Goal: Task Accomplishment & Management: Manage account settings

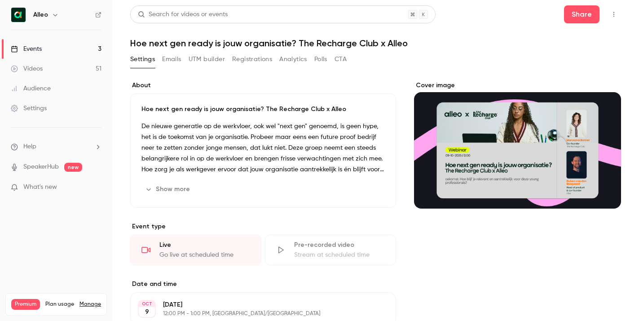
click at [161, 186] on button "Show more" at bounding box center [168, 189] width 54 height 14
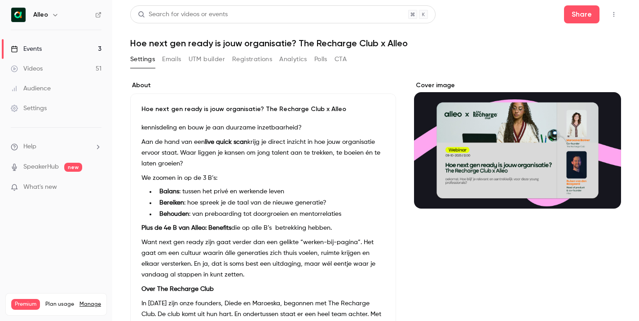
scroll to position [111, 0]
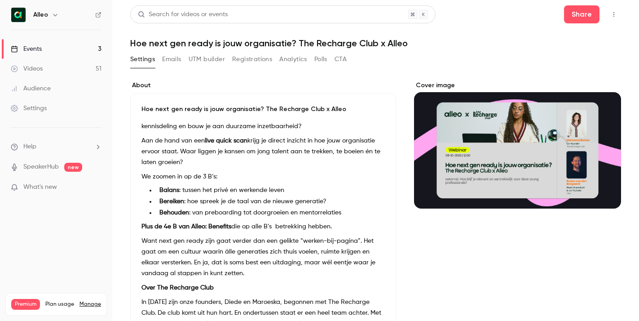
click at [215, 228] on strong "Plus de 4e B van Alleo: Benefits" at bounding box center [186, 226] width 90 height 6
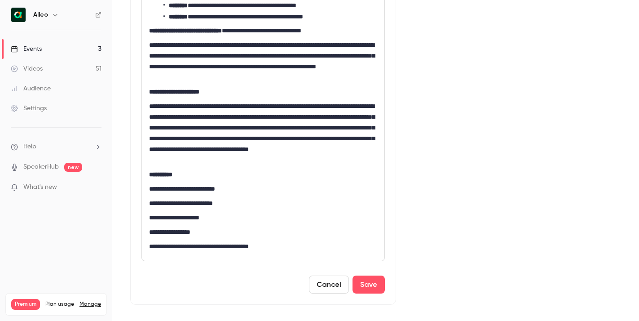
scroll to position [369, 0]
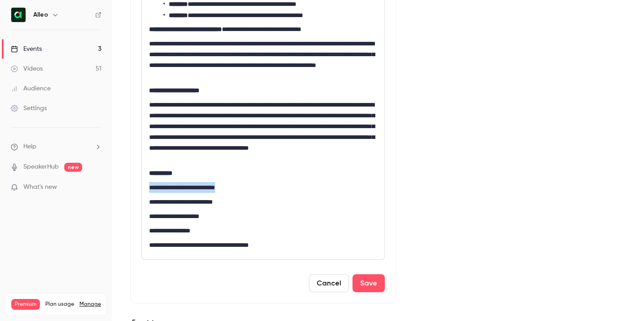
drag, startPoint x: 238, startPoint y: 184, endPoint x: 131, endPoint y: 183, distance: 107.3
click at [131, 183] on div "**********" at bounding box center [263, 13] width 266 height 579
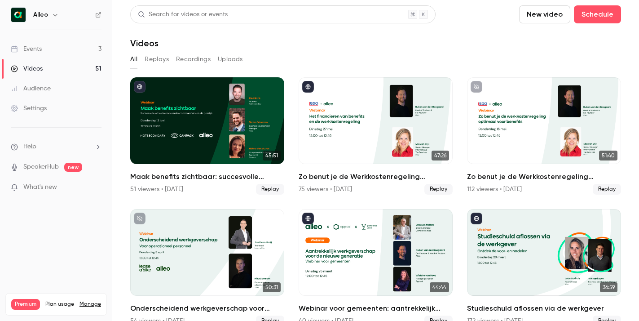
click at [71, 43] on link "Events 3" at bounding box center [56, 49] width 112 height 20
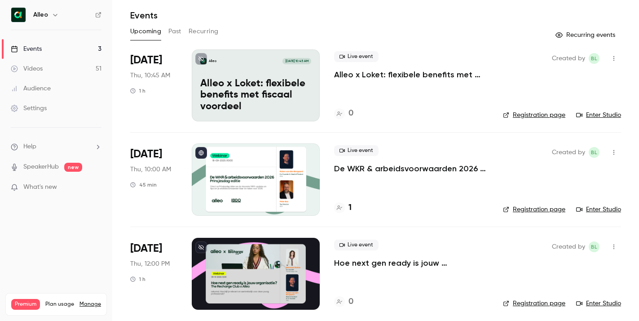
scroll to position [33, 0]
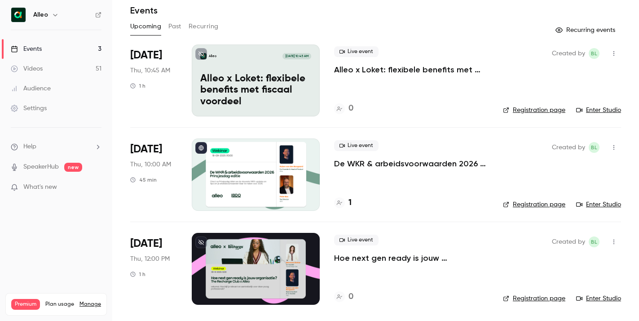
click at [171, 27] on button "Past" at bounding box center [174, 26] width 13 height 14
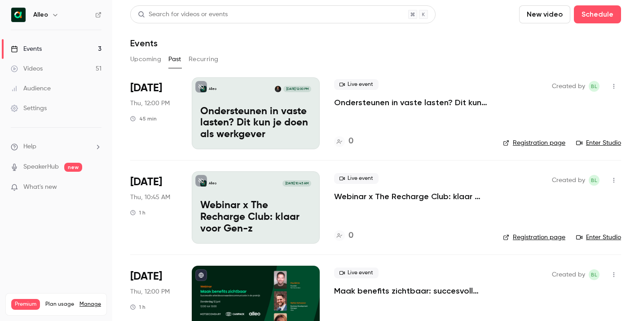
click at [97, 46] on link "Events 3" at bounding box center [56, 49] width 112 height 20
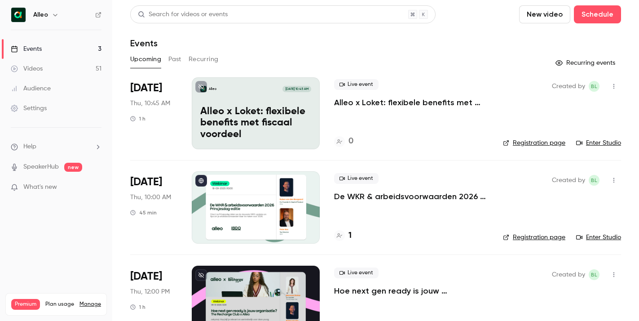
scroll to position [33, 0]
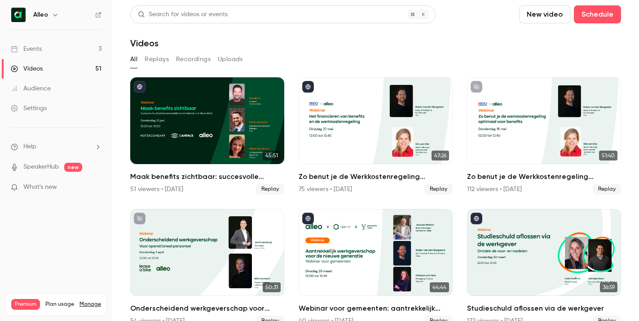
click at [61, 49] on link "Events 3" at bounding box center [56, 49] width 112 height 20
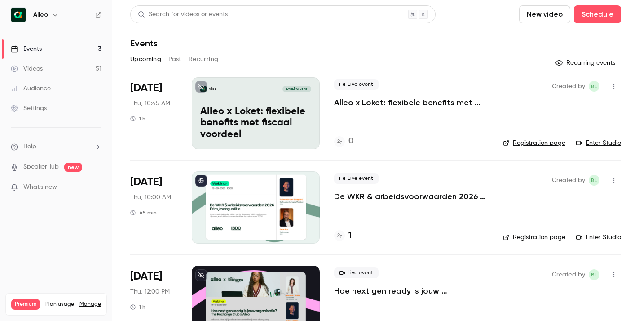
click at [372, 289] on p "Hoe next gen ready is jouw organisatie? The Recharge Club x Alleo" at bounding box center [411, 290] width 155 height 11
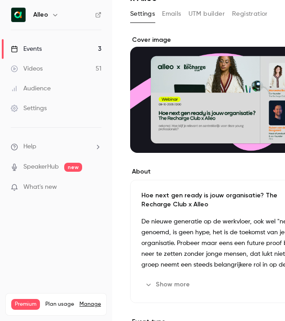
scroll to position [65, 0]
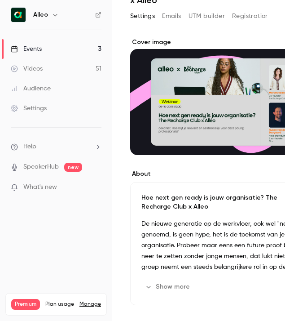
click at [193, 218] on p "De nieuwe generatie op de werkvloer, ook wel "next gen" genoemd, is geen hype, …" at bounding box center [224, 245] width 166 height 54
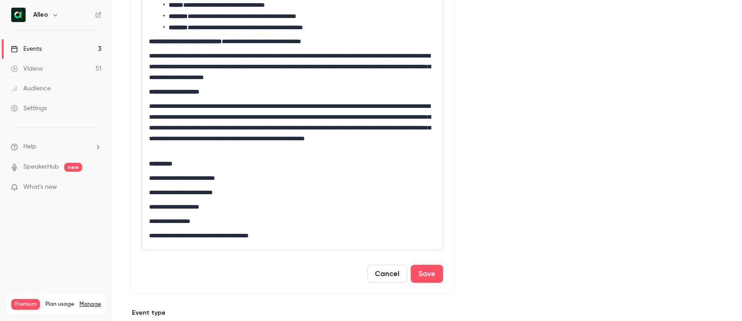
scroll to position [313, 0]
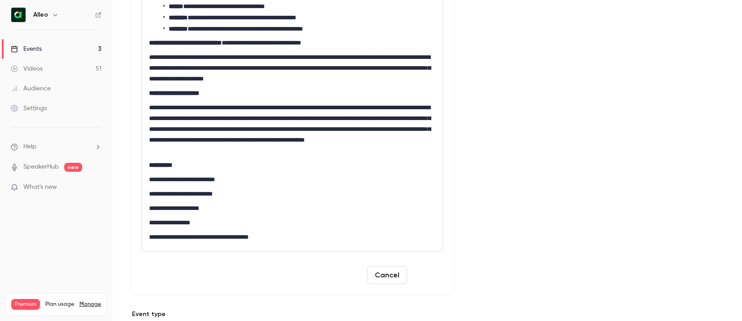
click at [432, 273] on button "Save" at bounding box center [427, 275] width 32 height 18
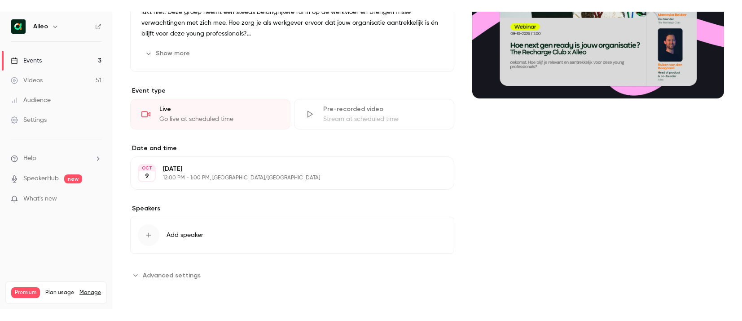
scroll to position [0, 0]
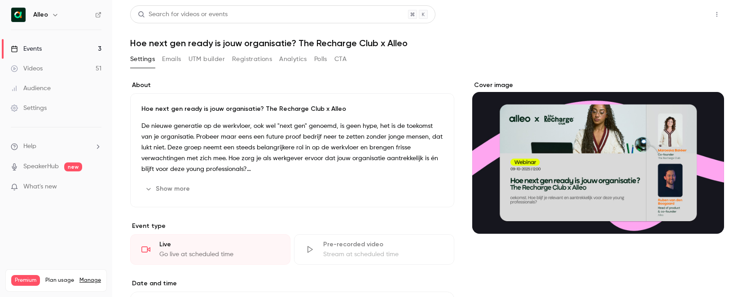
click at [639, 15] on button "Share" at bounding box center [684, 14] width 35 height 18
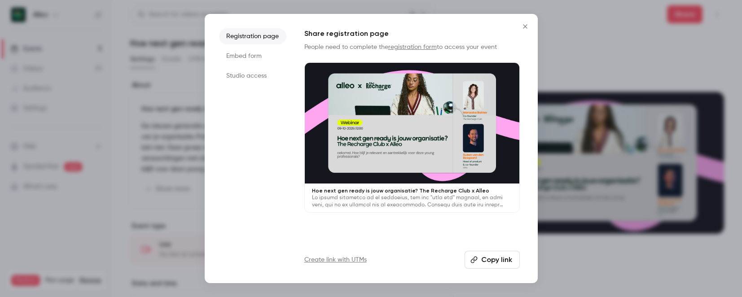
click at [483, 255] on button "Copy link" at bounding box center [492, 260] width 55 height 18
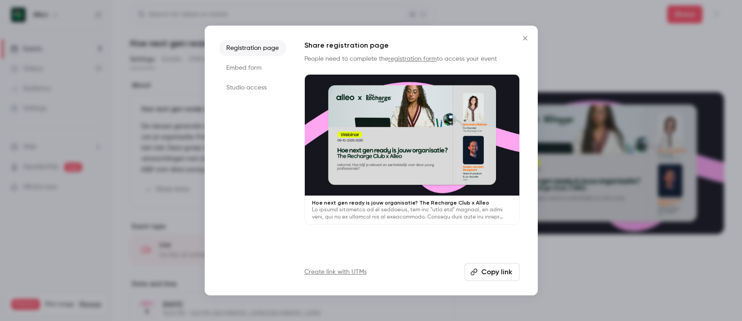
click at [525, 35] on icon "Close" at bounding box center [525, 38] width 11 height 7
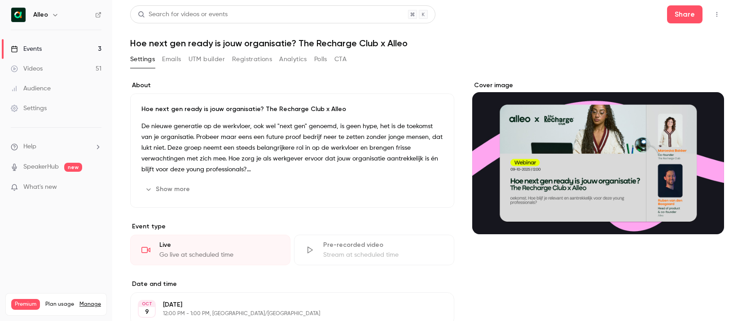
click at [46, 48] on link "Events 3" at bounding box center [56, 49] width 112 height 20
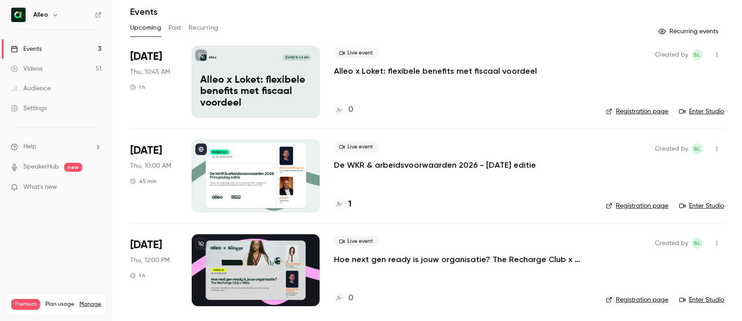
scroll to position [33, 0]
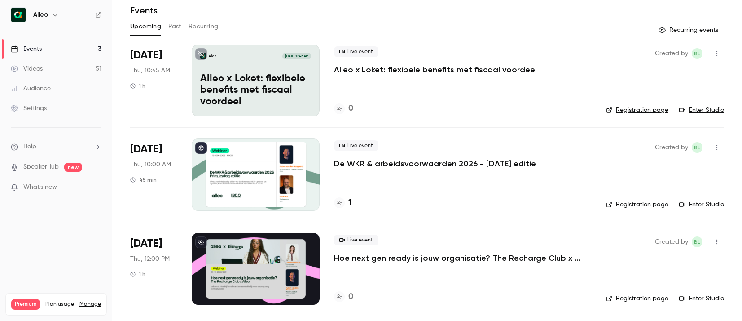
click at [370, 258] on p "Hoe next gen ready is jouw organisatie? The Recharge Club x Alleo" at bounding box center [463, 257] width 258 height 11
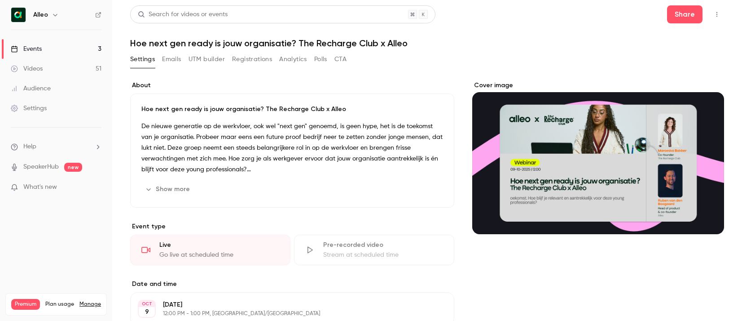
click at [639, 21] on button "button" at bounding box center [717, 14] width 14 height 14
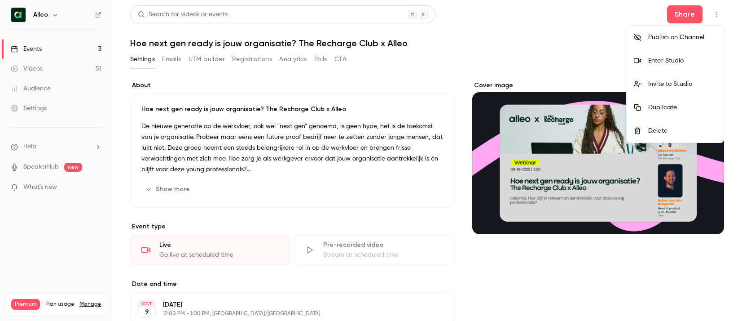
click at [639, 57] on div "Enter Studio" at bounding box center [683, 60] width 68 height 9
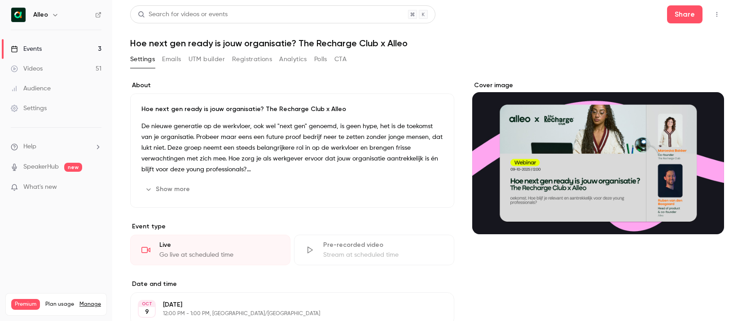
click at [150, 184] on button "Show more" at bounding box center [168, 189] width 54 height 14
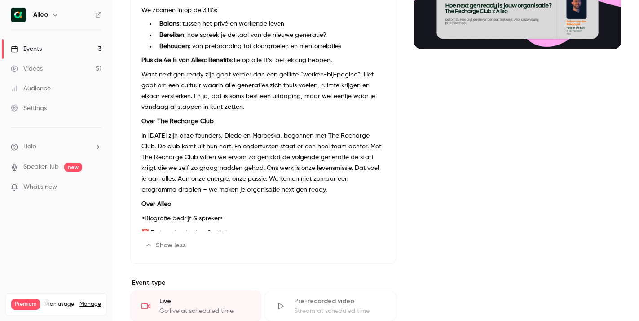
scroll to position [140, 0]
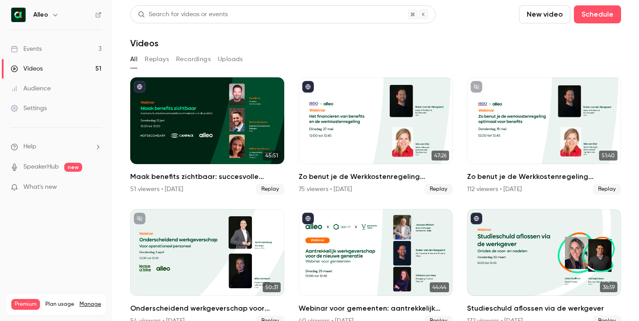
click at [64, 52] on link "Events 3" at bounding box center [56, 49] width 112 height 20
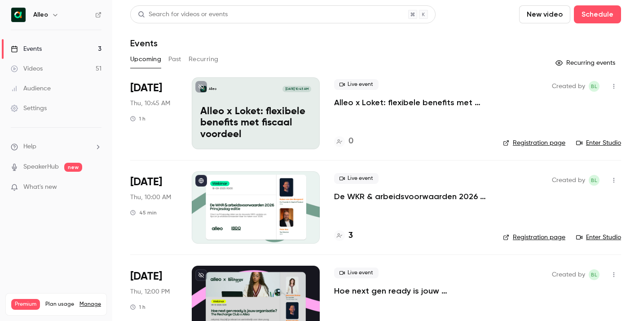
click at [380, 198] on p "De WKR & arbeidsvoorwaarden 2026 - [DATE] editie" at bounding box center [411, 196] width 155 height 11
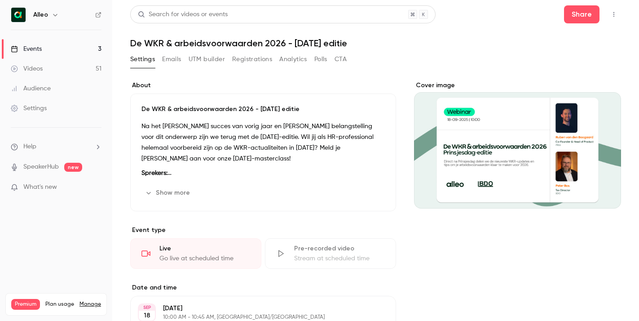
click at [146, 193] on icon "button" at bounding box center [148, 192] width 7 height 7
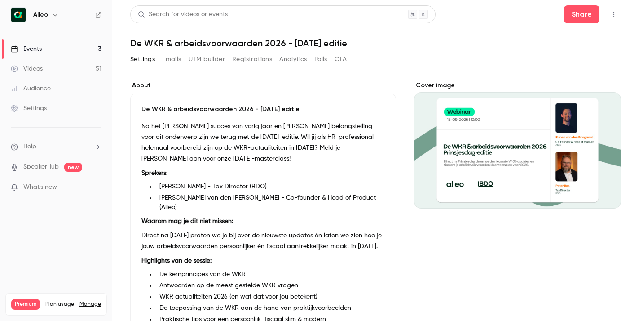
click at [258, 134] on p "Na het [PERSON_NAME] succes van vorig jaar en [PERSON_NAME] belangstelling voor…" at bounding box center [262, 142] width 243 height 43
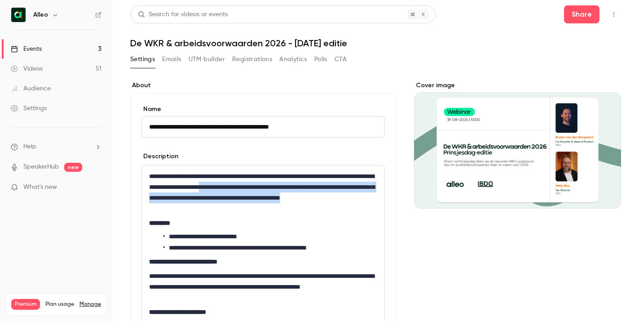
drag, startPoint x: 299, startPoint y: 187, endPoint x: 297, endPoint y: 205, distance: 18.5
click at [297, 205] on p "**********" at bounding box center [263, 192] width 228 height 43
copy p "**********"
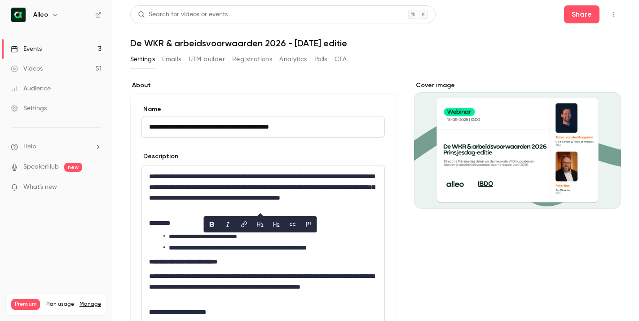
click at [255, 269] on div "**********" at bounding box center [263, 309] width 243 height 289
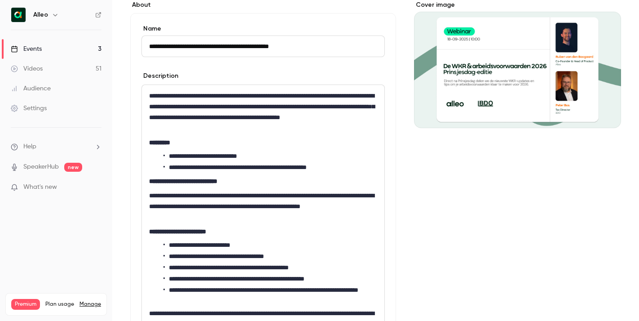
scroll to position [81, 0]
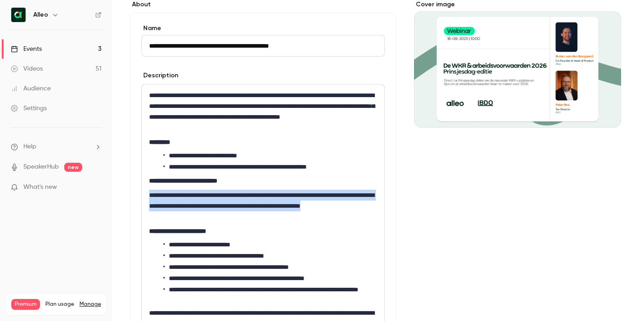
drag, startPoint x: 200, startPoint y: 219, endPoint x: 141, endPoint y: 194, distance: 63.4
click at [142, 194] on div "**********" at bounding box center [263, 228] width 243 height 289
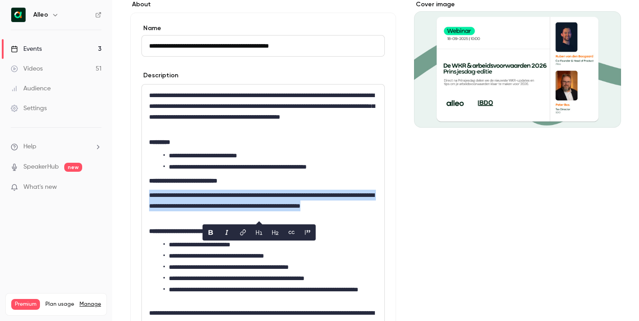
click at [280, 190] on p "**********" at bounding box center [263, 206] width 228 height 32
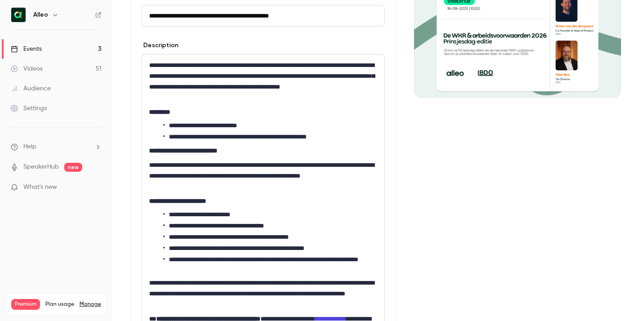
scroll to position [109, 0]
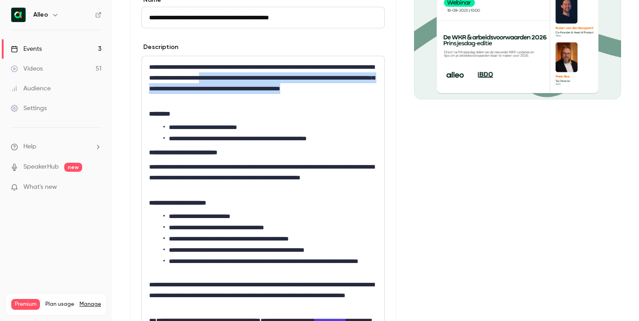
drag, startPoint x: 298, startPoint y: 76, endPoint x: 298, endPoint y: 98, distance: 22.0
click at [298, 98] on p "**********" at bounding box center [263, 83] width 228 height 43
copy p "**********"
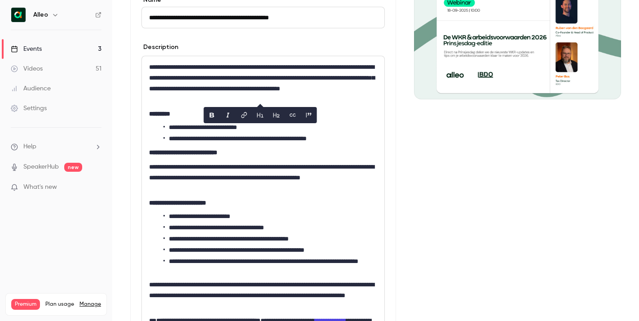
click at [205, 139] on li "**********" at bounding box center [270, 138] width 214 height 9
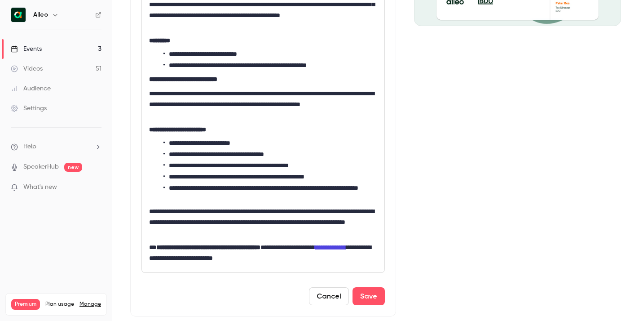
scroll to position [188, 0]
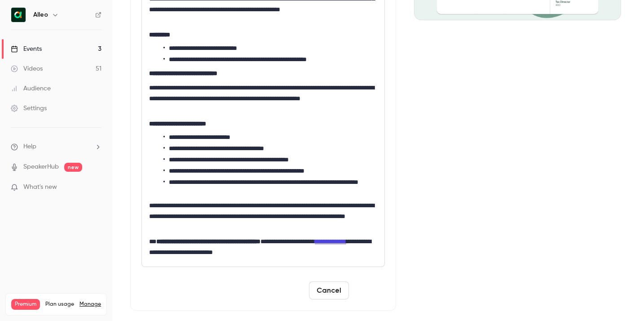
click at [372, 291] on button "Save" at bounding box center [369, 290] width 32 height 18
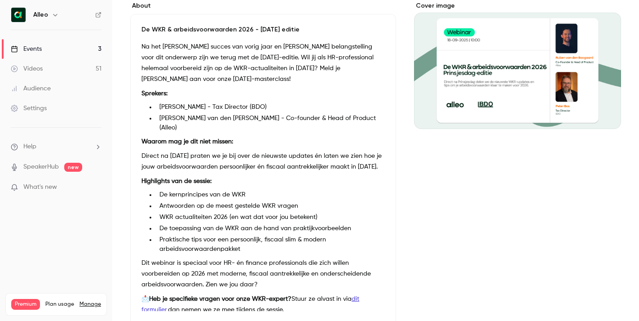
scroll to position [0, 0]
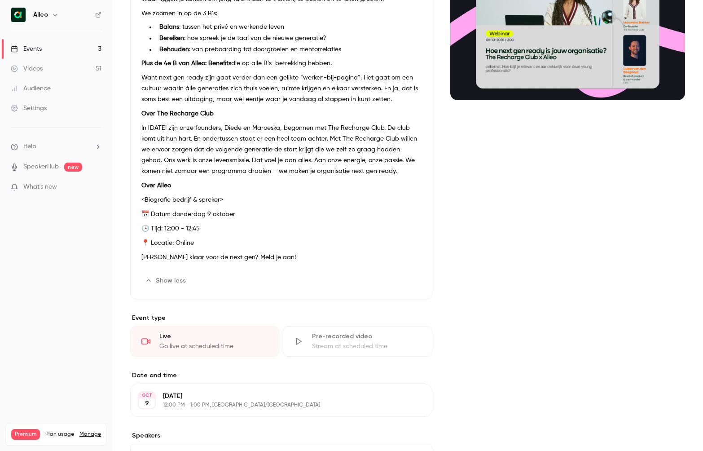
scroll to position [143, 0]
